Goal: Task Accomplishment & Management: Complete application form

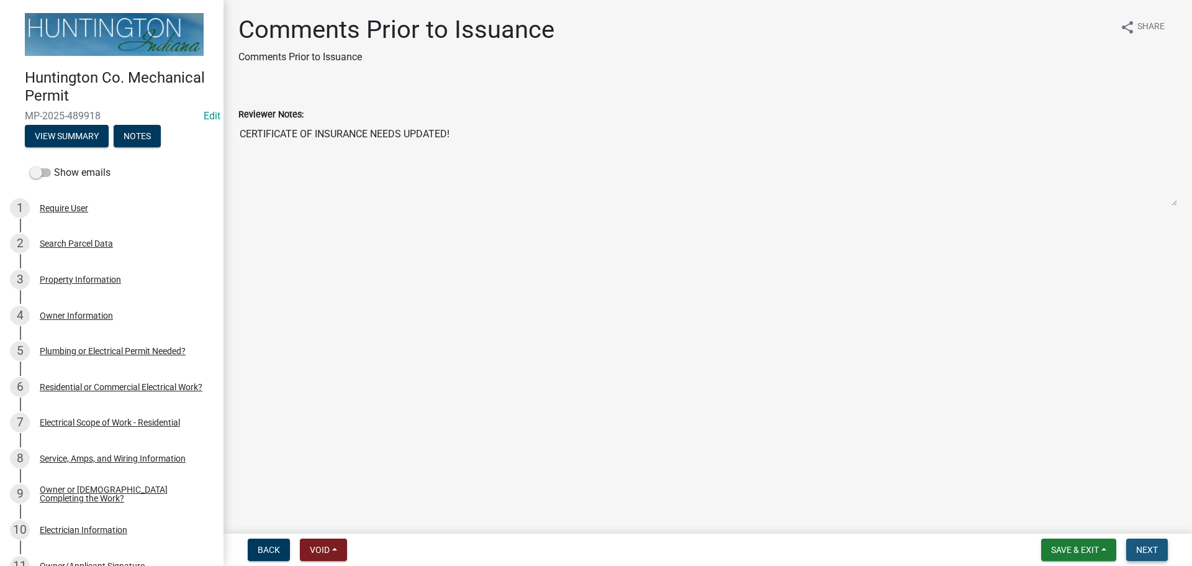
click at [1150, 543] on button "Next" at bounding box center [1147, 549] width 42 height 22
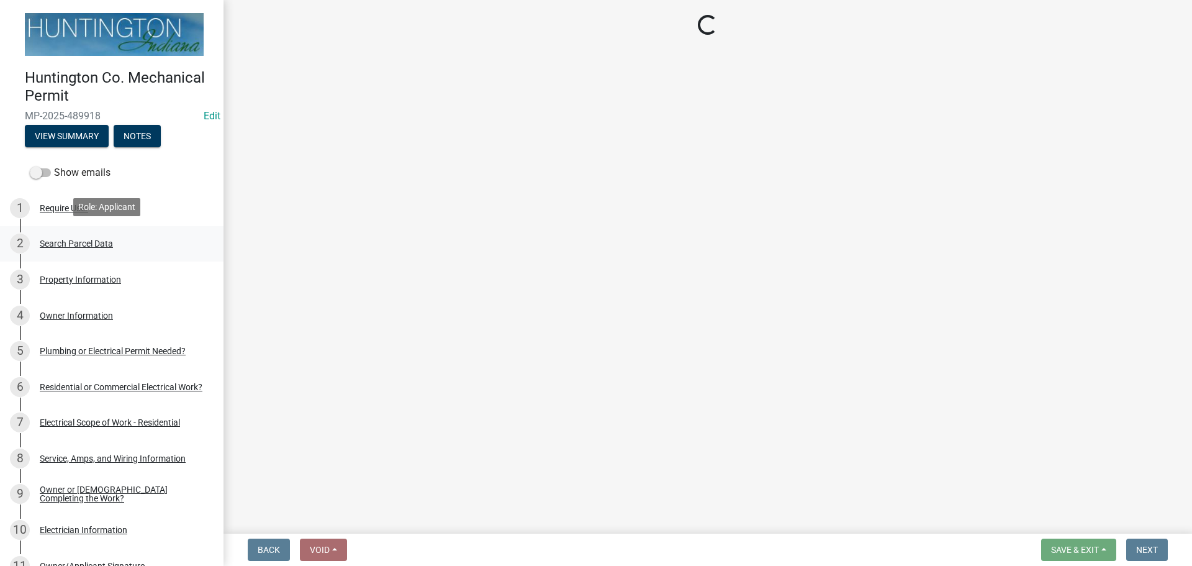
select select "3: 3"
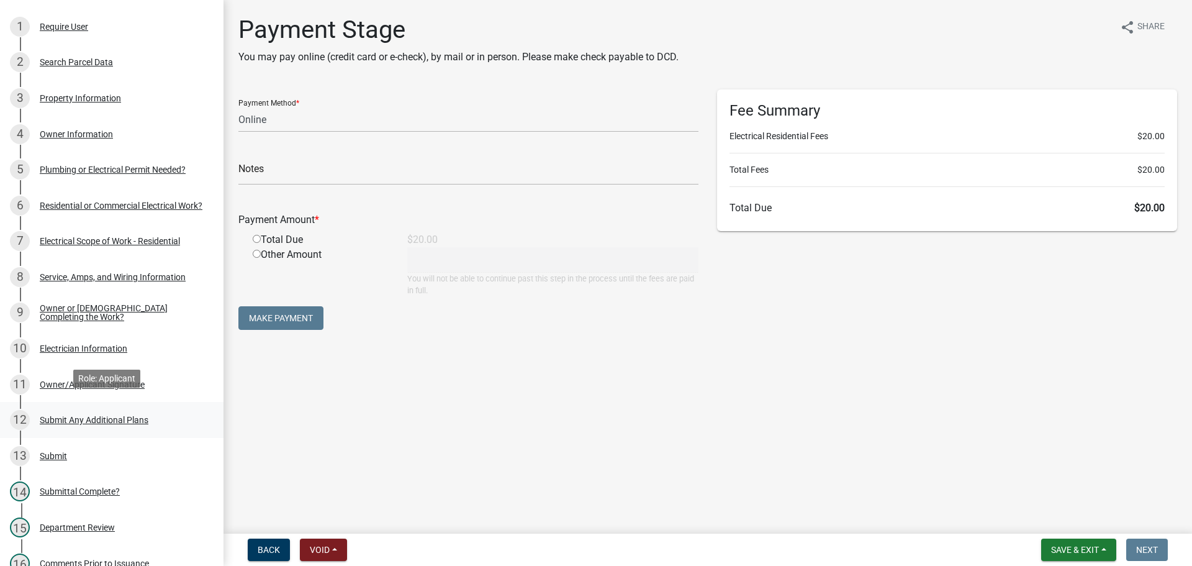
scroll to position [186, 0]
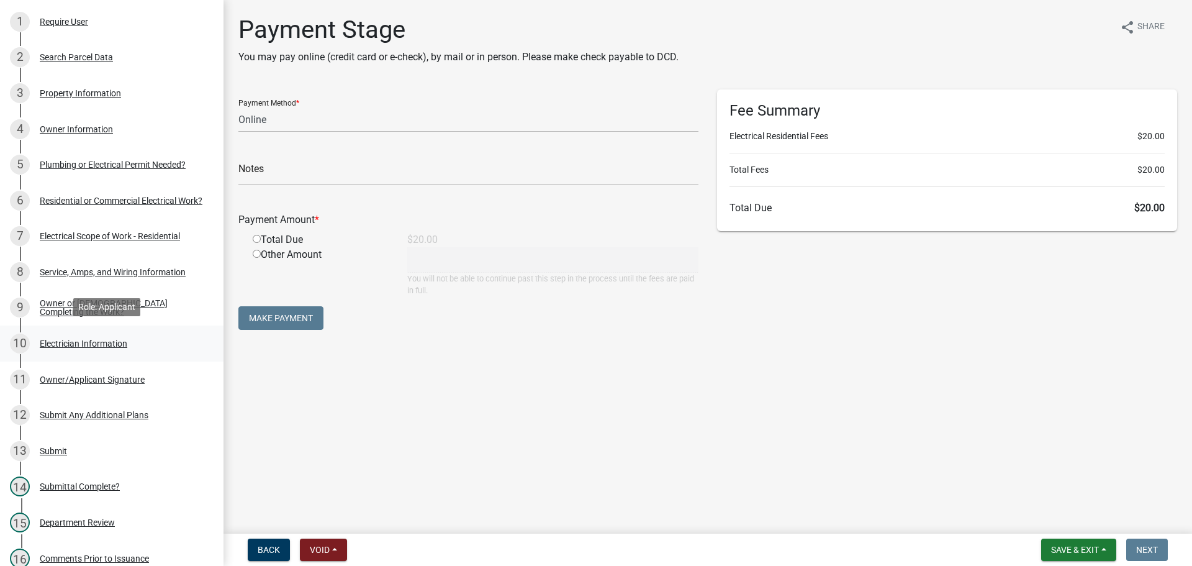
click at [74, 347] on div "10 Electrician Information" at bounding box center [107, 343] width 194 height 20
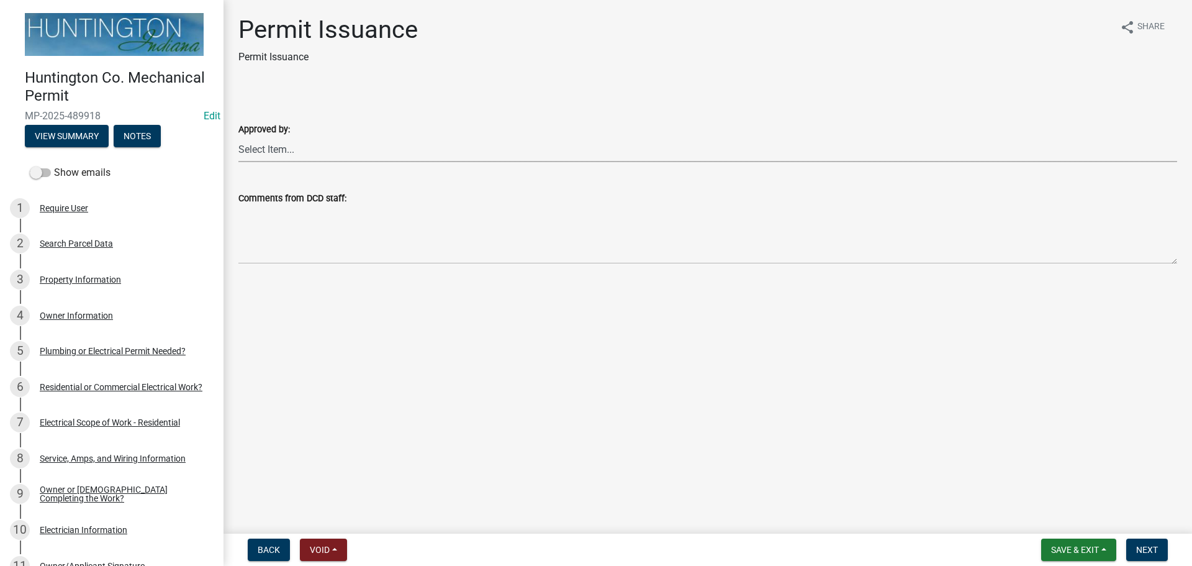
click at [274, 141] on select "Select Item... Kim Hostetler Greg Ricker Jessica Beal Laci Langston" at bounding box center [707, 149] width 939 height 25
click at [238, 137] on select "Select Item... Kim Hostetler Greg Ricker Jessica Beal Laci Langston" at bounding box center [707, 149] width 939 height 25
select select "0ac14b4a-58a8-44ed-8576-6ffdb9d3932f"
click at [593, 409] on span "Next" at bounding box center [1147, 549] width 22 height 10
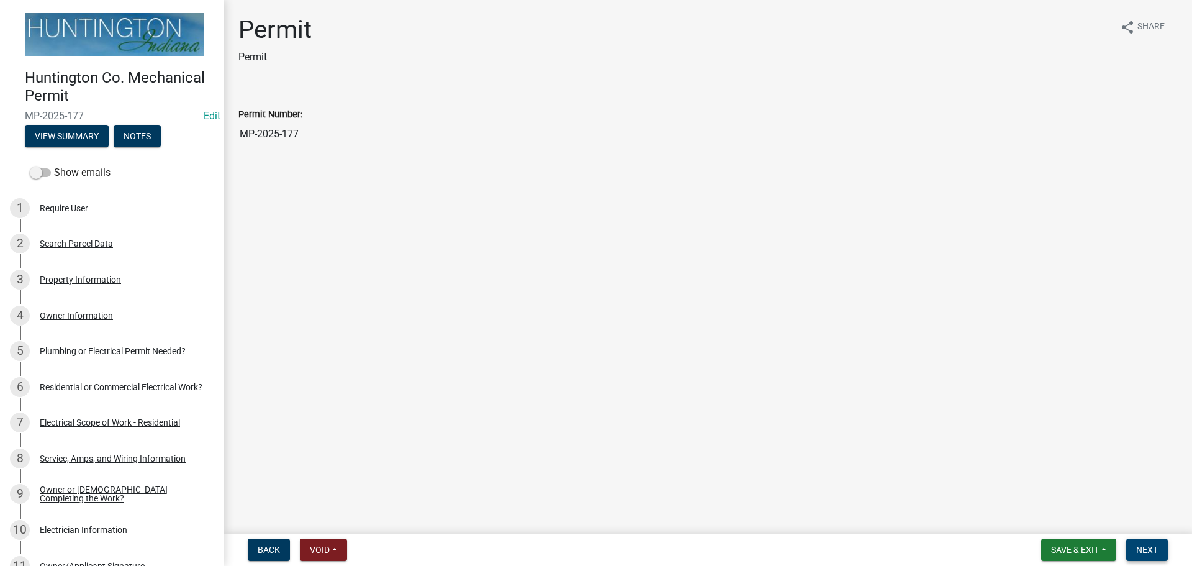
click at [593, 409] on span "Next" at bounding box center [1147, 549] width 22 height 10
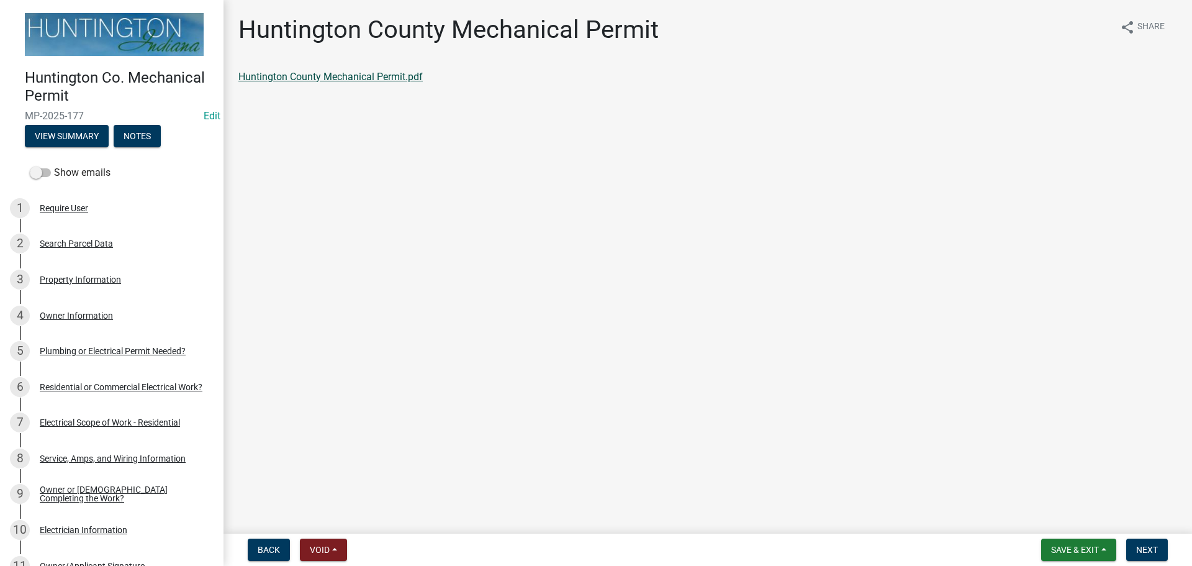
click at [307, 78] on link "Huntington County Mechanical Permit.pdf" at bounding box center [330, 77] width 184 height 12
click at [593, 409] on button "Next" at bounding box center [1147, 549] width 42 height 22
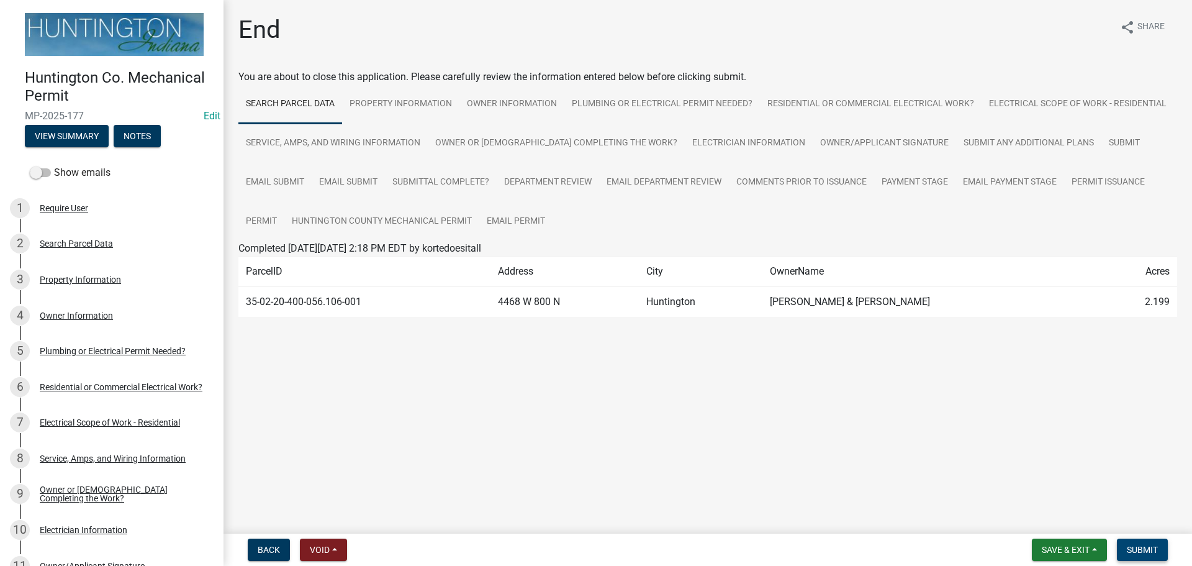
click at [593, 409] on button "Submit" at bounding box center [1142, 549] width 51 height 22
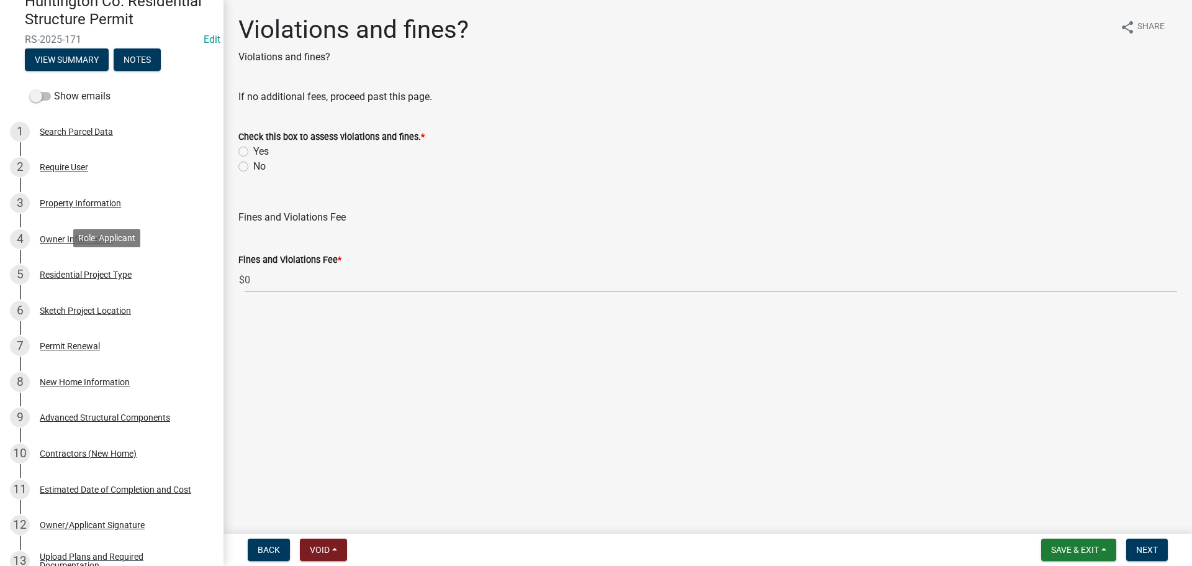
scroll to position [248, 0]
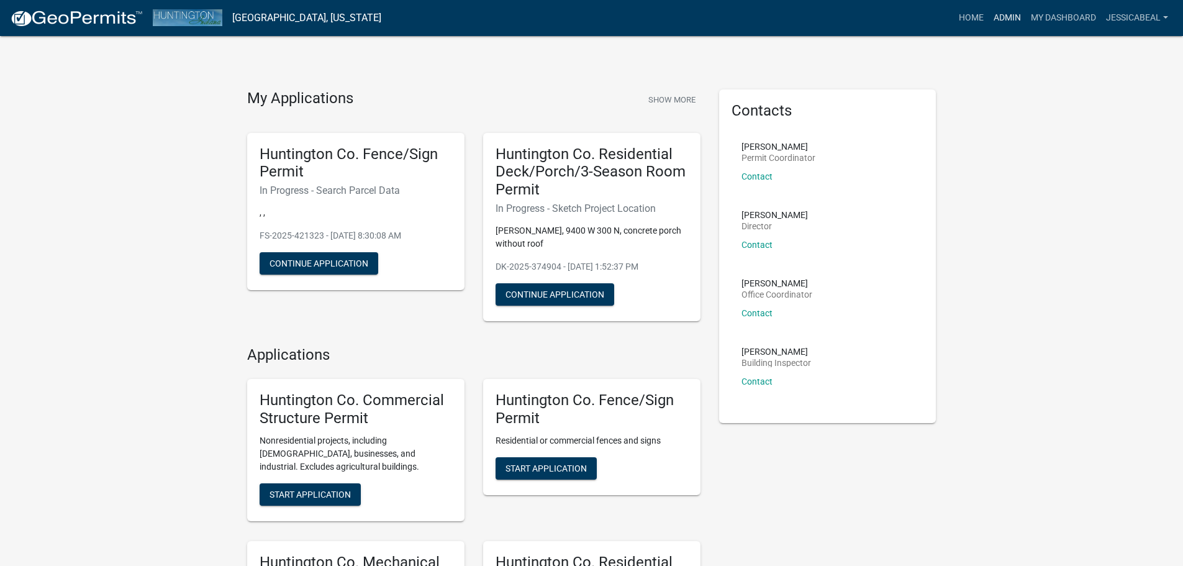
click at [1007, 16] on link "Admin" at bounding box center [1006, 18] width 37 height 24
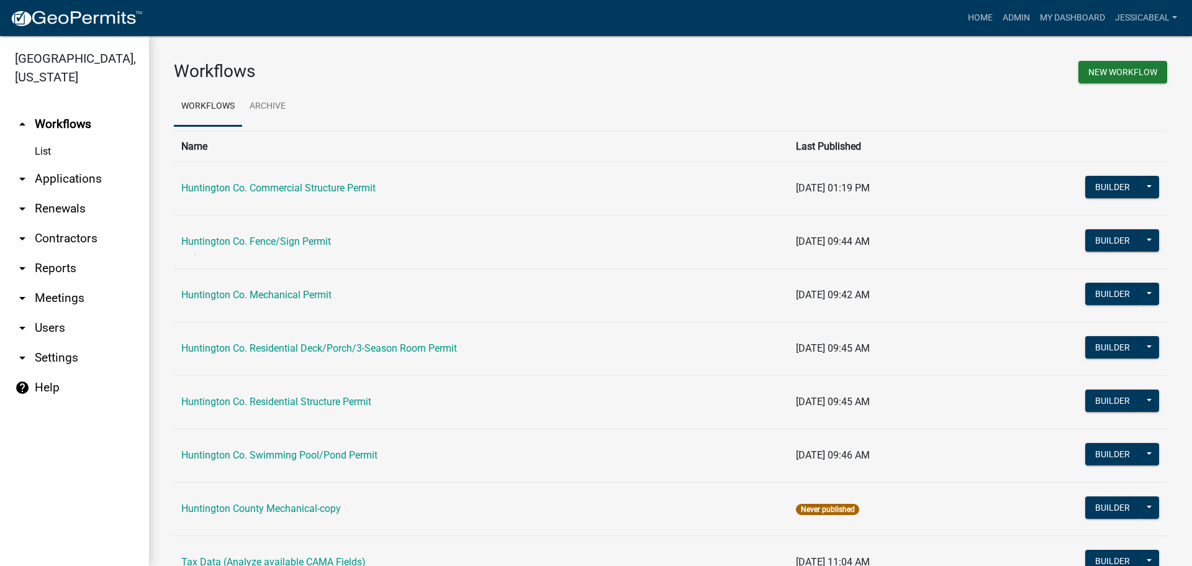
click at [88, 183] on link "arrow_drop_down Applications" at bounding box center [74, 179] width 149 height 30
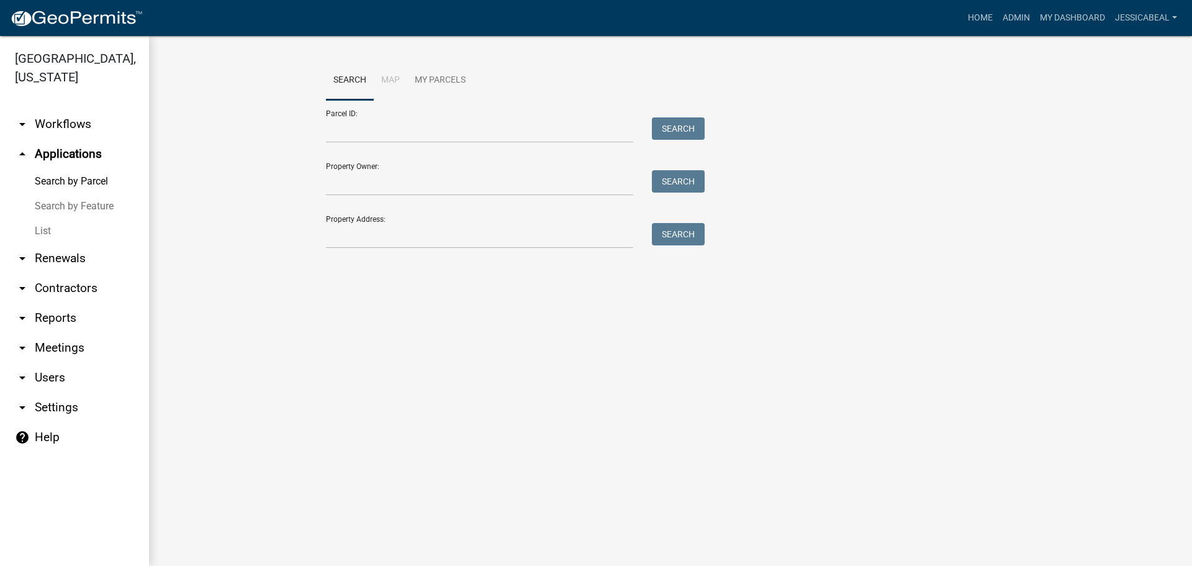
click at [34, 229] on link "List" at bounding box center [74, 231] width 149 height 25
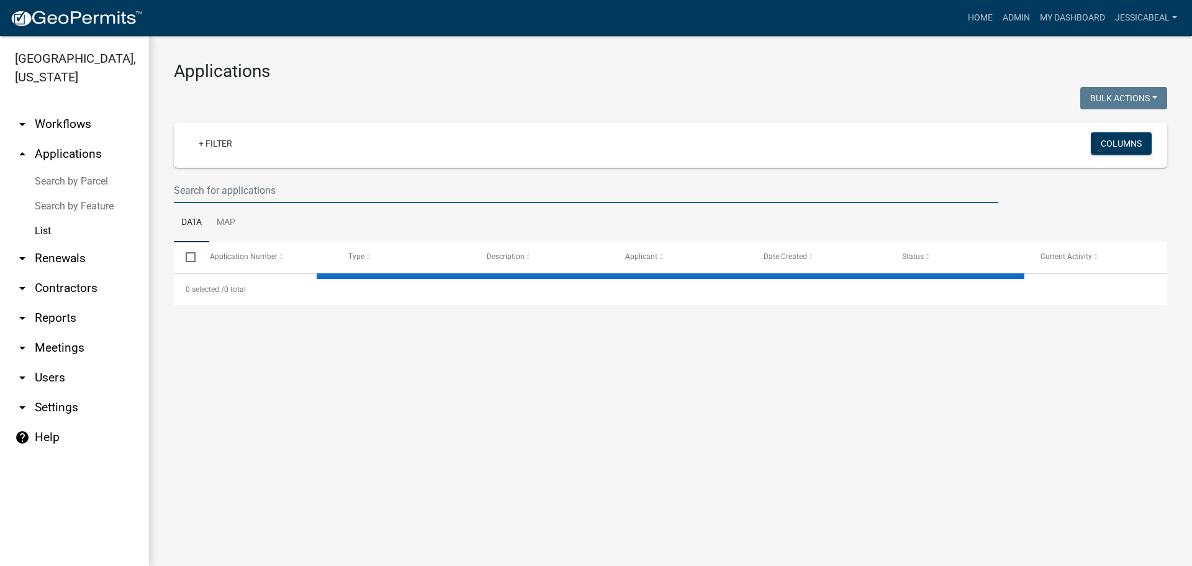
drag, startPoint x: 181, startPoint y: 192, endPoint x: 177, endPoint y: 183, distance: 10.0
click at [181, 192] on input "text" at bounding box center [586, 190] width 825 height 25
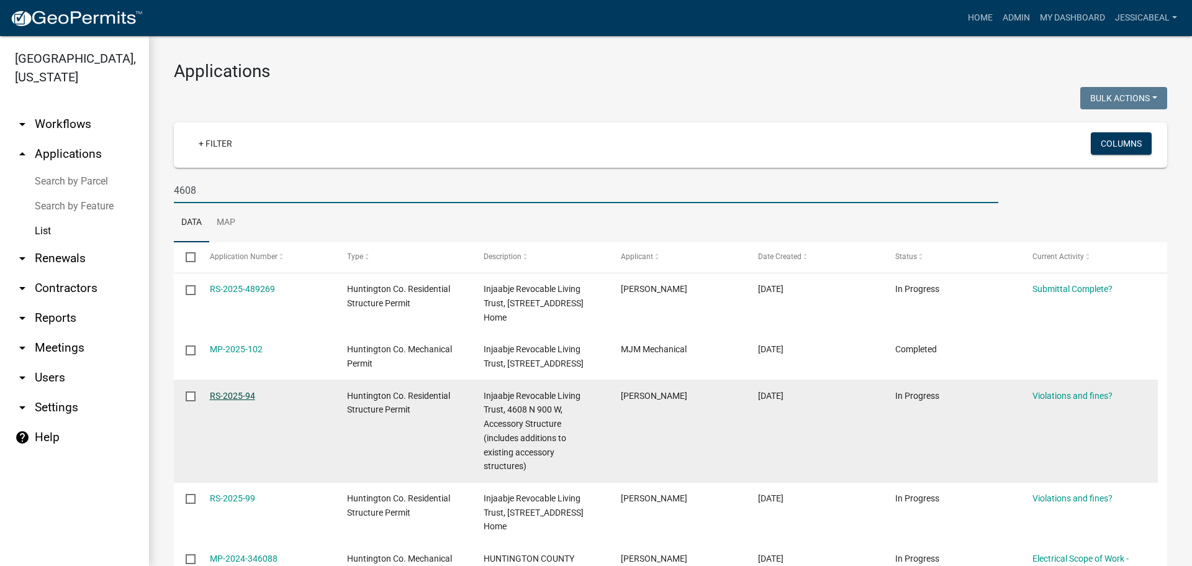
type input "4608"
click at [238, 400] on link "RS-2025-94" at bounding box center [232, 396] width 45 height 10
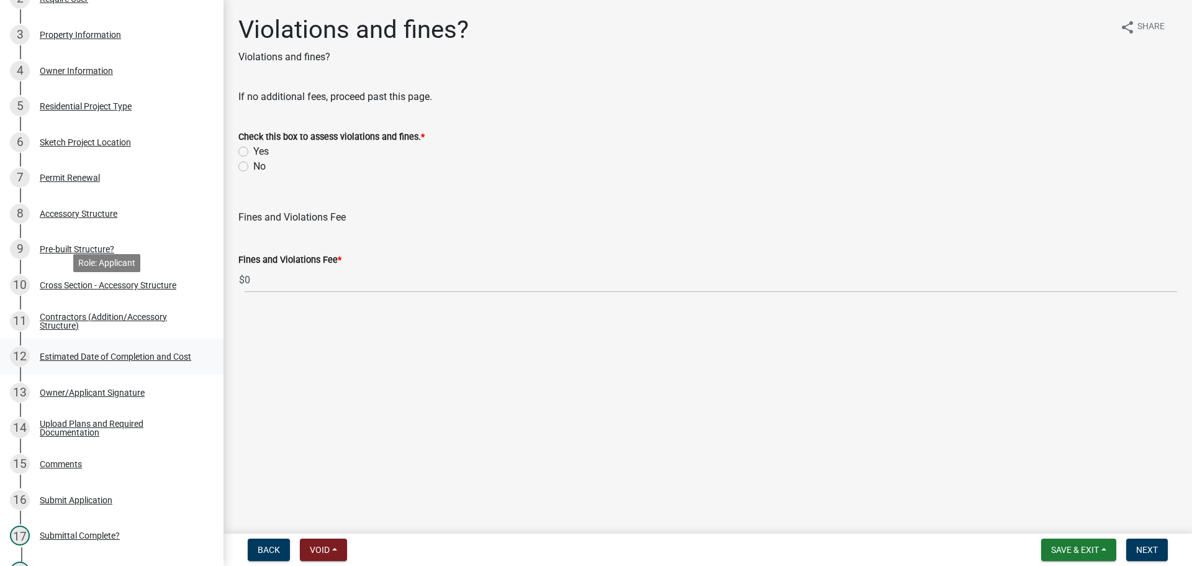
scroll to position [310, 0]
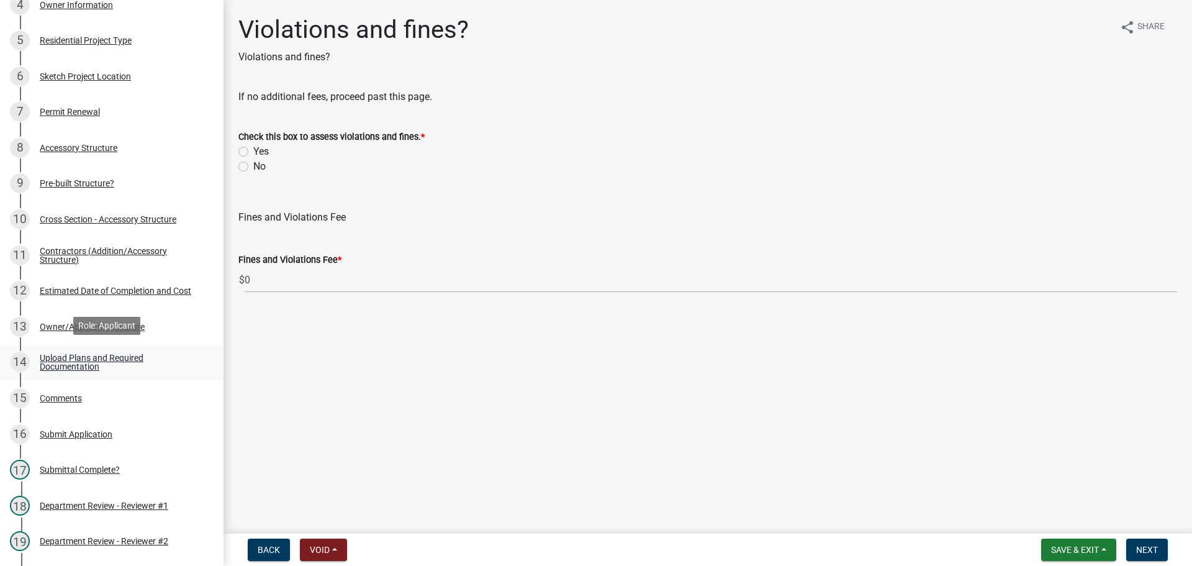
click at [80, 366] on div "Upload Plans and Required Documentation" at bounding box center [122, 361] width 164 height 17
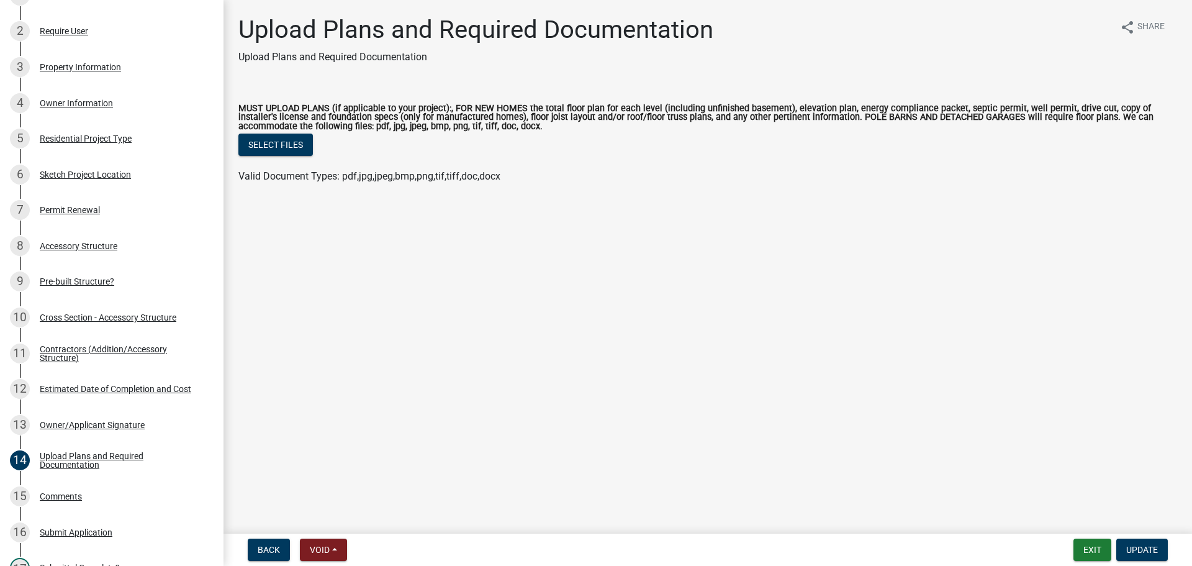
scroll to position [124, 0]
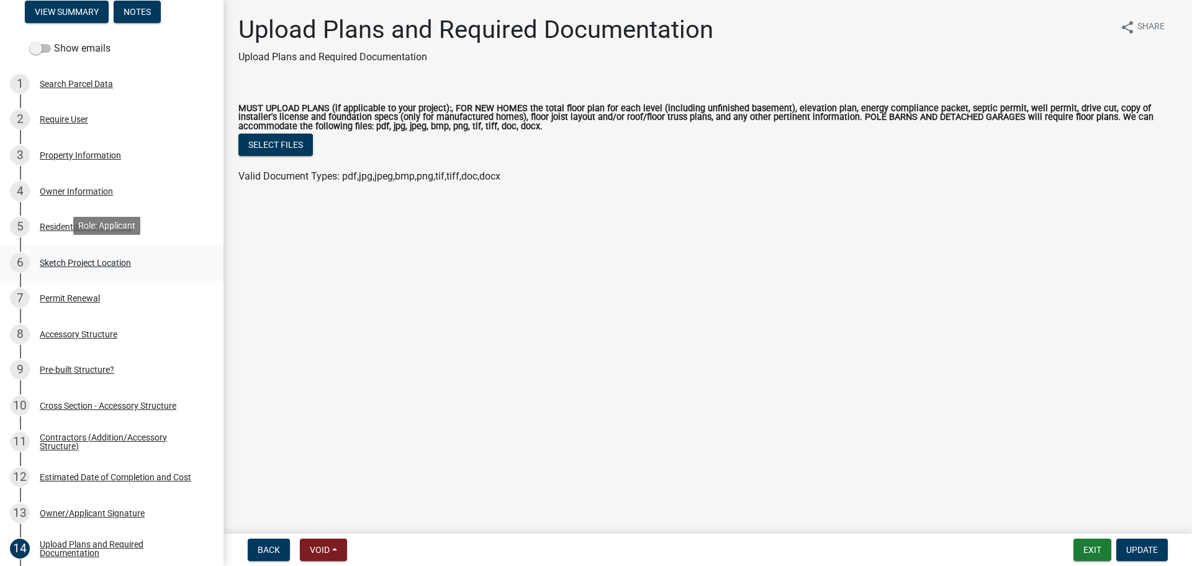
click at [74, 254] on div "6 Sketch Project Location" at bounding box center [107, 263] width 194 height 20
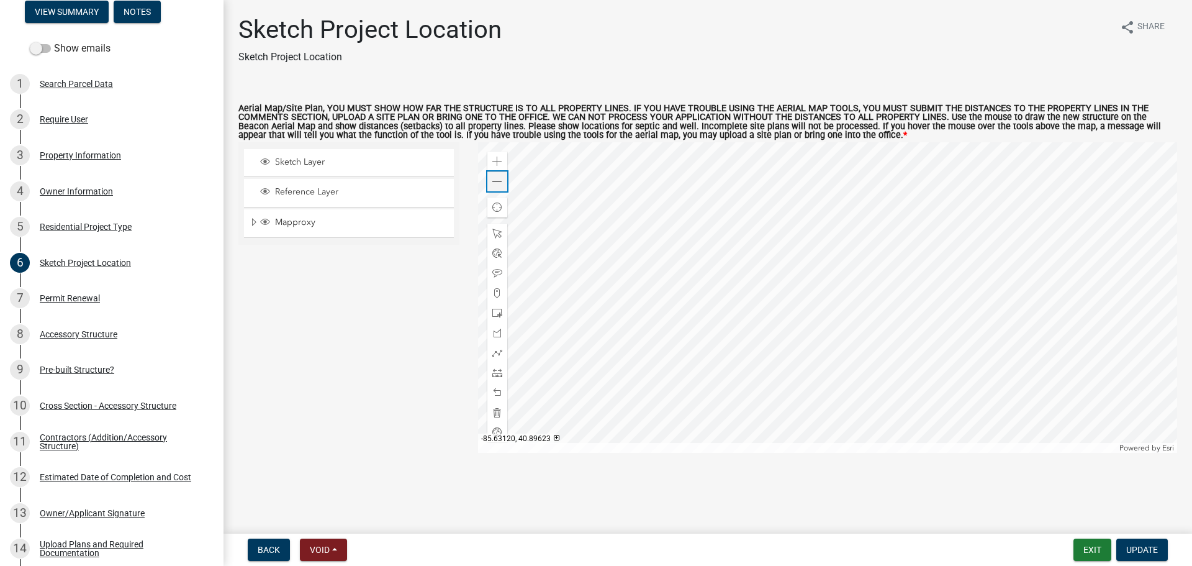
click at [498, 187] on span at bounding box center [497, 182] width 10 height 10
click at [46, 81] on div "Search Parcel Data" at bounding box center [76, 83] width 73 height 9
